Goal: Task Accomplishment & Management: Use online tool/utility

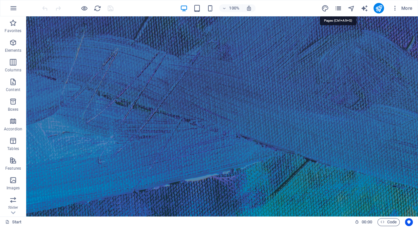
click at [338, 8] on icon "pages" at bounding box center [338, 9] width 8 height 8
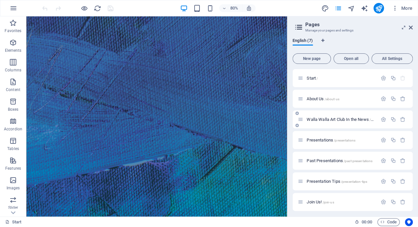
drag, startPoint x: 287, startPoint y: 113, endPoint x: 294, endPoint y: 113, distance: 6.6
click at [294, 113] on aside "Pages Manage your pages and settings English (7) New page Open all All Settings…" at bounding box center [352, 116] width 131 height 200
click at [90, 102] on icon at bounding box center [90, 101] width 3 height 6
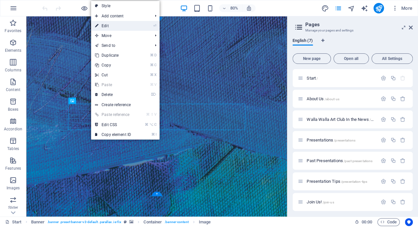
click at [107, 26] on link "⏎ Edit" at bounding box center [113, 26] width 44 height 10
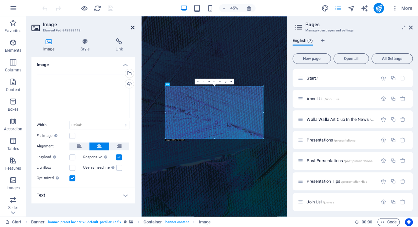
click at [134, 26] on icon at bounding box center [133, 27] width 4 height 5
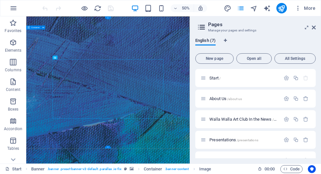
click at [67, 134] on icon at bounding box center [67, 133] width 2 height 4
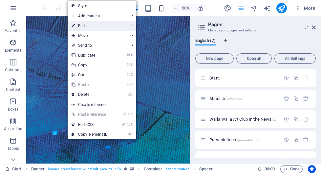
click at [82, 26] on link "⏎ Edit" at bounding box center [90, 26] width 44 height 10
select select "px"
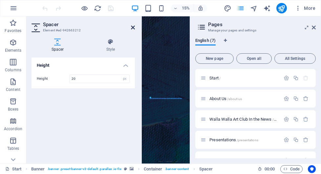
drag, startPoint x: 212, startPoint y: 24, endPoint x: 132, endPoint y: 28, distance: 79.8
click at [132, 28] on icon at bounding box center [133, 27] width 4 height 5
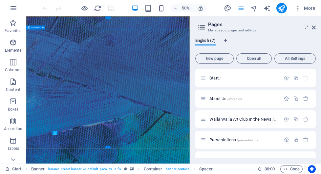
click at [41, 147] on icon at bounding box center [40, 147] width 2 height 4
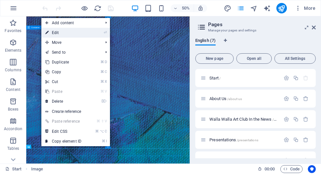
click at [57, 33] on link "⏎ Edit" at bounding box center [63, 33] width 44 height 10
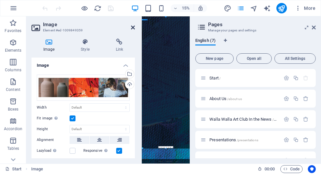
click at [133, 27] on icon at bounding box center [133, 27] width 4 height 5
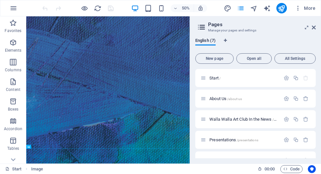
click at [83, 1] on div "50% More" at bounding box center [160, 8] width 320 height 16
drag, startPoint x: 190, startPoint y: 88, endPoint x: 199, endPoint y: 88, distance: 8.9
click at [199, 88] on aside "Pages Manage your pages and settings English (7) New page Open all All Settings…" at bounding box center [255, 90] width 131 height 148
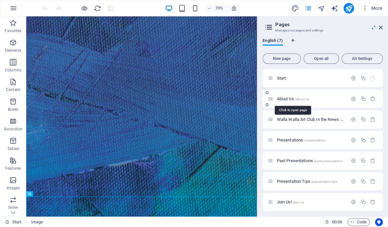
click at [286, 98] on span "About Us /about-us" at bounding box center [293, 98] width 32 height 5
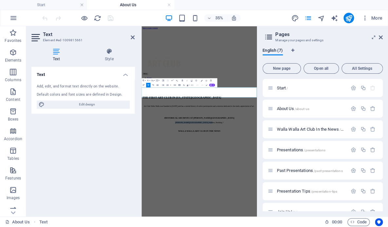
drag, startPoint x: 375, startPoint y: 209, endPoint x: 238, endPoint y: 201, distance: 136.6
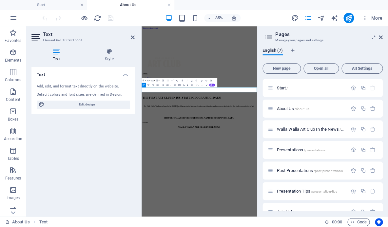
click at [148, 85] on icon "button" at bounding box center [148, 85] width 3 height 3
click at [132, 37] on icon at bounding box center [133, 37] width 4 height 5
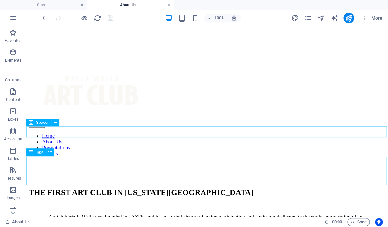
scroll to position [46, 0]
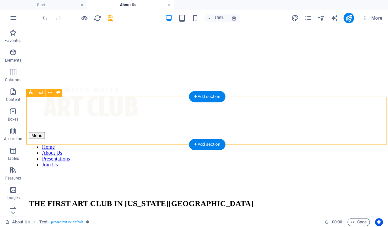
scroll to position [44, 0]
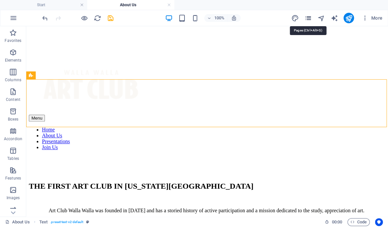
click at [309, 17] on icon "pages" at bounding box center [308, 18] width 8 height 8
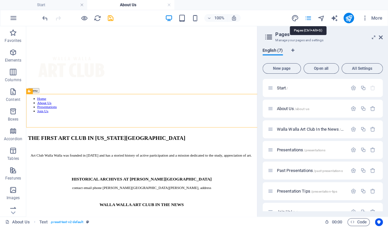
scroll to position [0, 0]
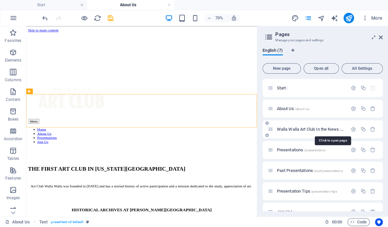
click at [300, 130] on span "Walla Walla Art Club In the News /walla-walla-art-club-in-the-news" at bounding box center [332, 129] width 111 height 5
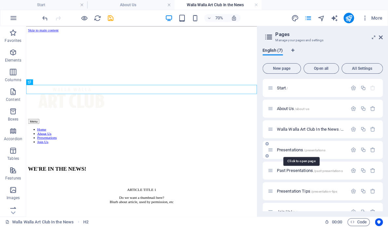
click at [297, 149] on span "Presentations /presentations" at bounding box center [301, 150] width 49 height 5
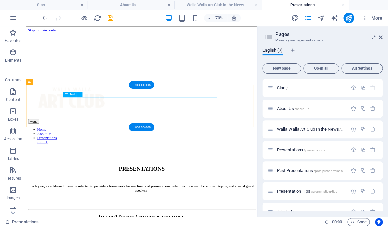
scroll to position [1, 0]
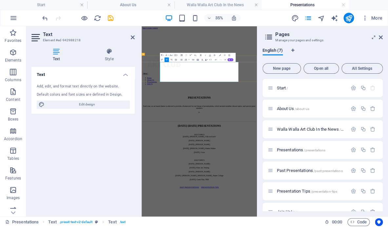
scroll to position [0, 0]
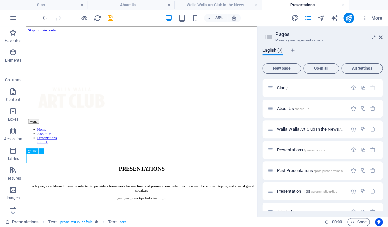
drag, startPoint x: 325, startPoint y: 217, endPoint x: 340, endPoint y: 121, distance: 96.5
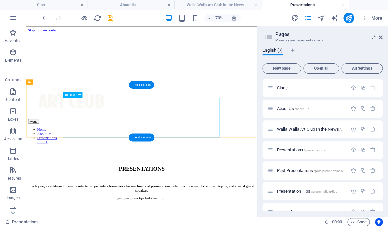
drag, startPoint x: 247, startPoint y: 163, endPoint x: 137, endPoint y: 300, distance: 175.2
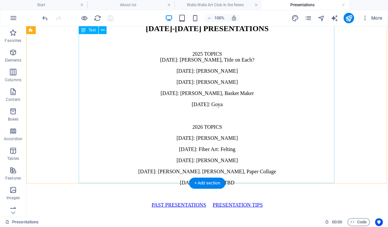
scroll to position [286, 0]
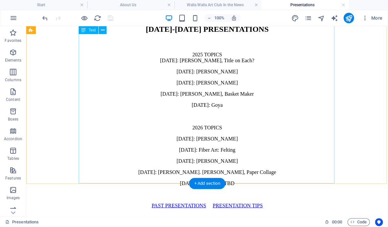
click at [294, 162] on div "2025 TOPICS [DATE]: [PERSON_NAME] , Title on Each? [DATE]: [PERSON_NAME] [DATE]…" at bounding box center [207, 136] width 357 height 168
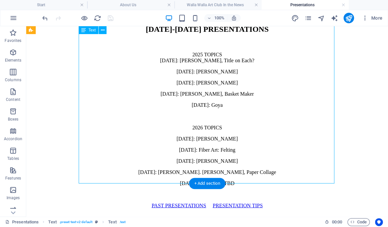
click at [294, 162] on div "2025 TOPICS [DATE]: [PERSON_NAME] , Title on Each? [DATE]: [PERSON_NAME] [DATE]…" at bounding box center [207, 136] width 357 height 168
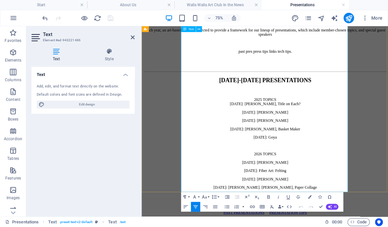
scroll to position [223, 0]
drag, startPoint x: 391, startPoint y: 224, endPoint x: 217, endPoint y: 221, distance: 174.1
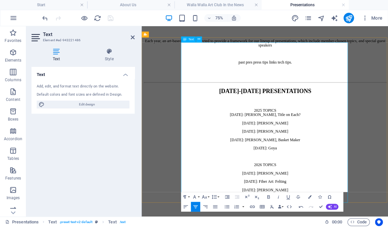
scroll to position [194, 0]
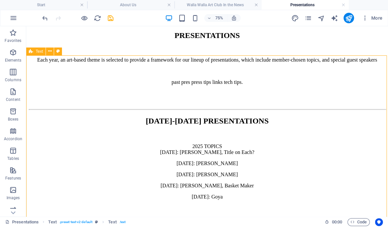
drag, startPoint x: 313, startPoint y: 150, endPoint x: 357, endPoint y: 119, distance: 53.6
click at [357, 132] on div "2025 TOPICS [DATE]: [PERSON_NAME] , Title on Each? [DATE]: [PERSON_NAME] [DATE]…" at bounding box center [207, 210] width 357 height 157
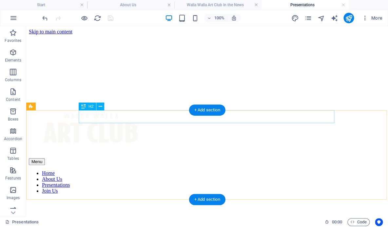
scroll to position [0, 0]
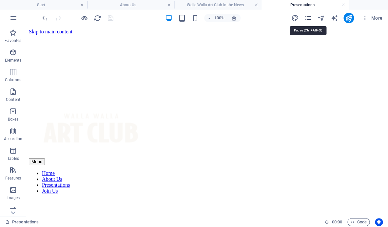
click at [309, 17] on icon "pages" at bounding box center [308, 18] width 8 height 8
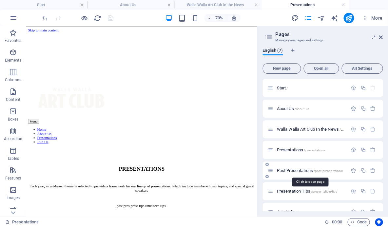
click at [301, 171] on span "Past Presentations /past-presentations" at bounding box center [310, 170] width 66 height 5
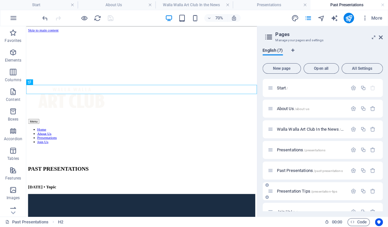
click at [301, 191] on span "Presentation Tips /presentation-tips" at bounding box center [307, 191] width 61 height 5
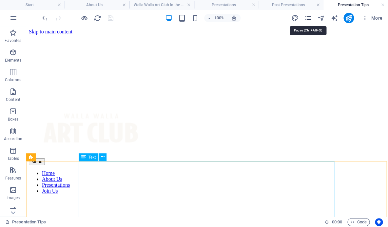
click at [310, 18] on icon "pages" at bounding box center [308, 18] width 8 height 8
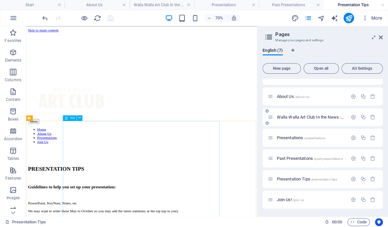
scroll to position [12, 0]
click at [289, 201] on span "Join Us! /join-us" at bounding box center [290, 199] width 27 height 5
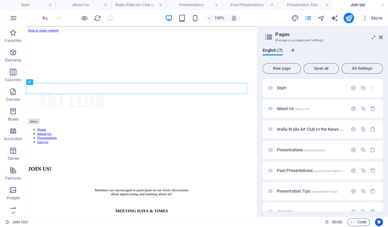
scroll to position [0, 0]
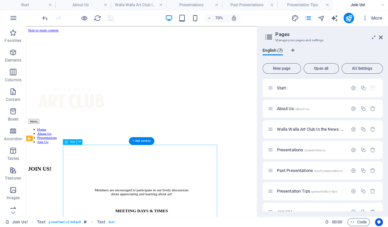
drag, startPoint x: 232, startPoint y: 260, endPoint x: 109, endPoint y: 494, distance: 265.0
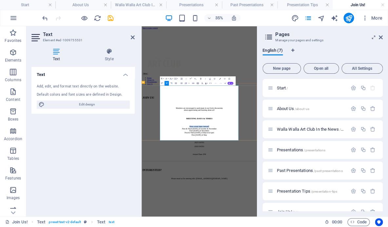
drag, startPoint x: 356, startPoint y: 201, endPoint x: 255, endPoint y: 195, distance: 100.8
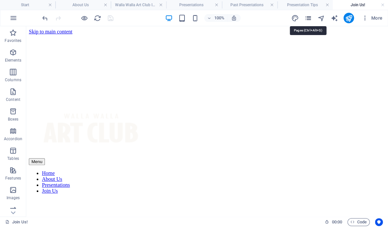
click at [306, 17] on icon "pages" at bounding box center [308, 18] width 8 height 8
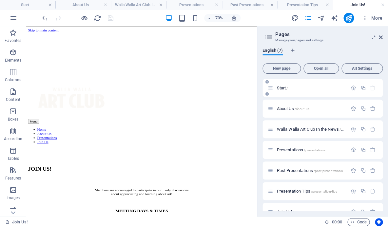
click at [283, 89] on span "Start /" at bounding box center [282, 88] width 11 height 5
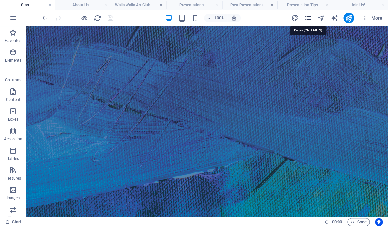
click at [307, 17] on icon "pages" at bounding box center [308, 18] width 8 height 8
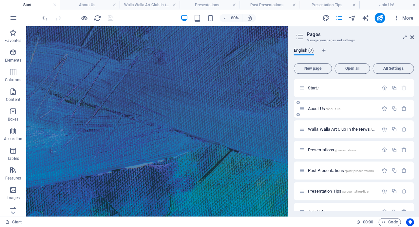
click at [317, 110] on span "About Us /about-us" at bounding box center [324, 108] width 32 height 5
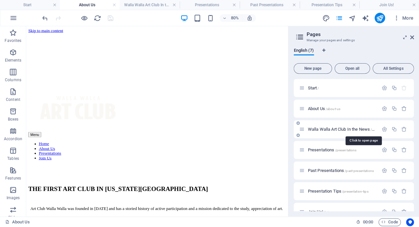
click at [340, 130] on span "Walla Walla Art Club In the News /walla-walla-art-club-in-the-news" at bounding box center [363, 129] width 111 height 5
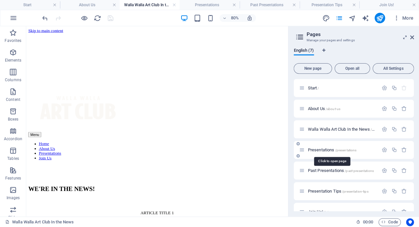
click at [329, 150] on span "Presentations /presentations" at bounding box center [332, 150] width 49 height 5
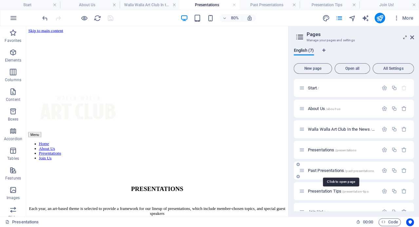
click at [317, 171] on span "Past Presentations /past-presentations" at bounding box center [341, 170] width 66 height 5
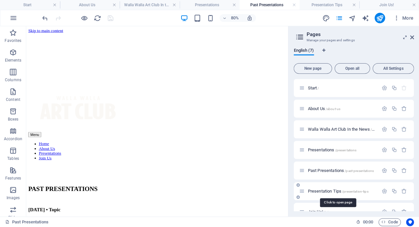
click at [325, 191] on span "Presentation Tips /presentation-tips" at bounding box center [338, 191] width 61 height 5
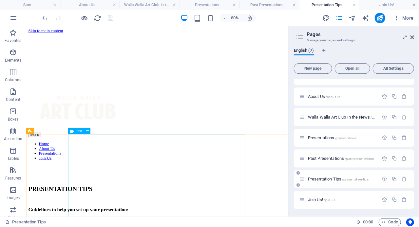
scroll to position [12, 0]
click at [313, 201] on span "Join Us! /join-us" at bounding box center [321, 199] width 27 height 5
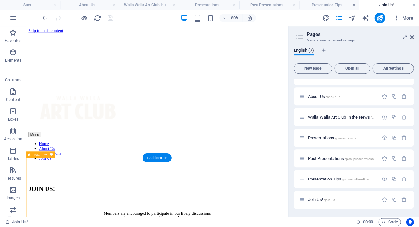
scroll to position [0, 0]
